Goal: Task Accomplishment & Management: Complete application form

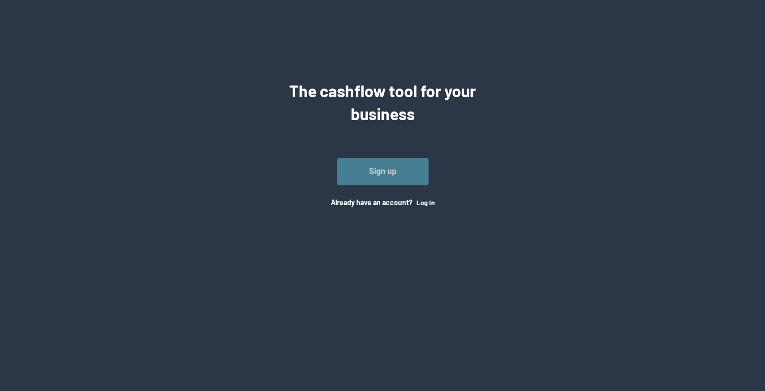
click at [399, 181] on link "Sign up" at bounding box center [383, 171] width 92 height 27
